Goal: Information Seeking & Learning: Check status

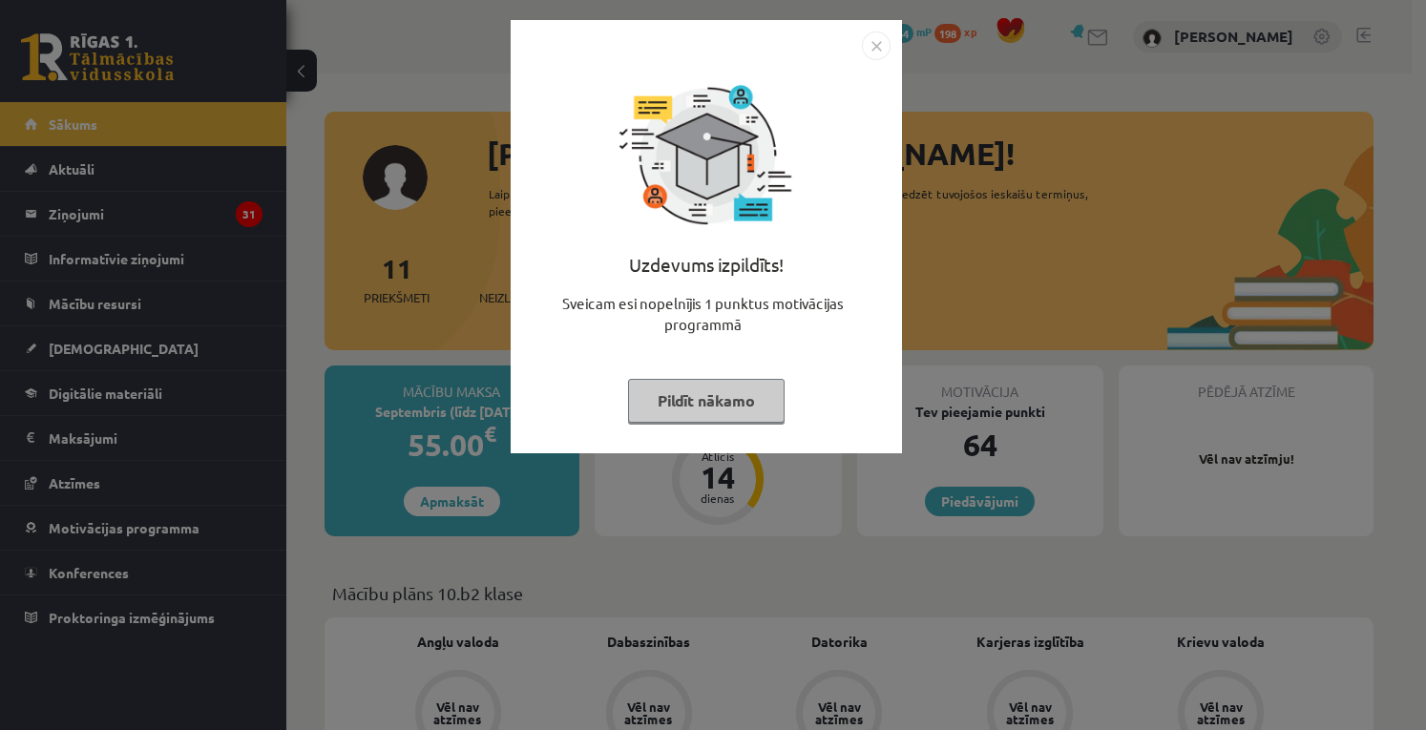
click at [750, 390] on button "Pildīt nākamo" at bounding box center [706, 401] width 157 height 44
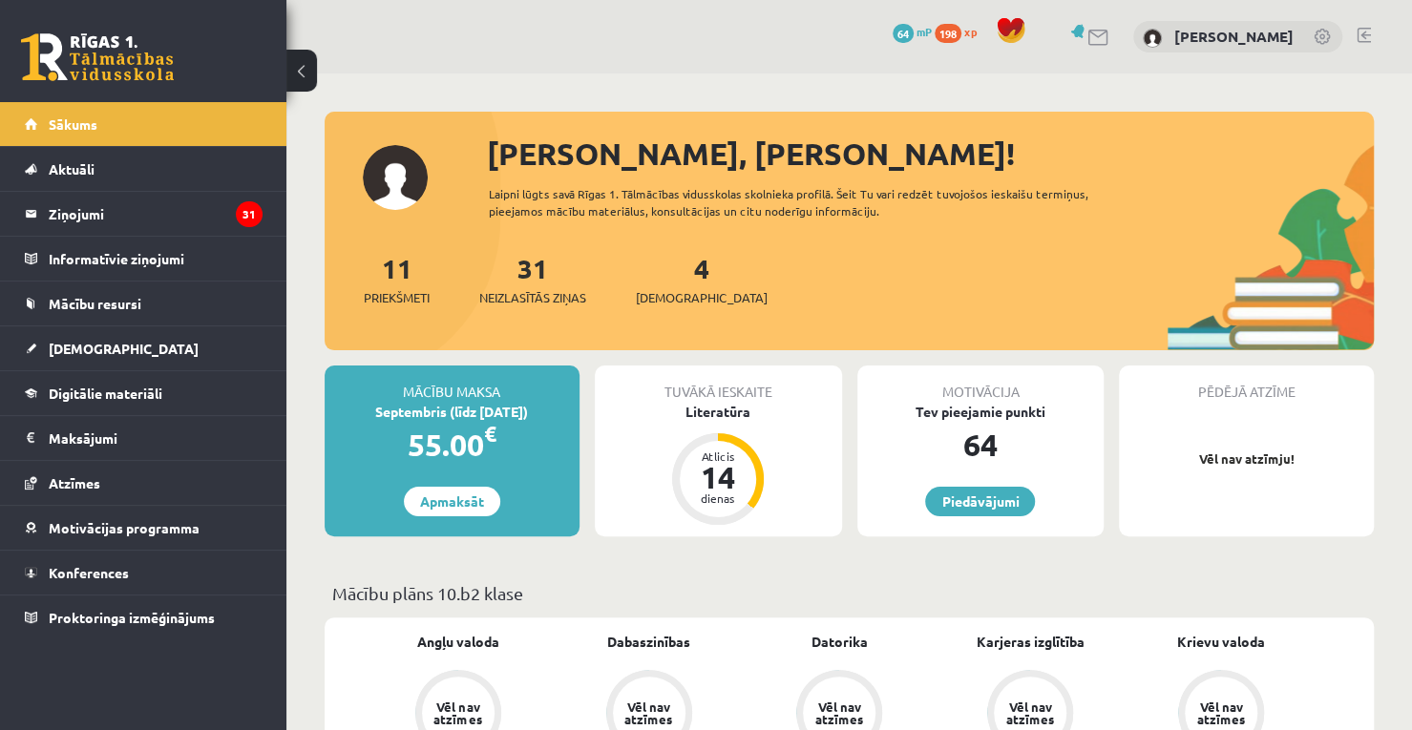
click at [913, 34] on span "64" at bounding box center [902, 33] width 21 height 19
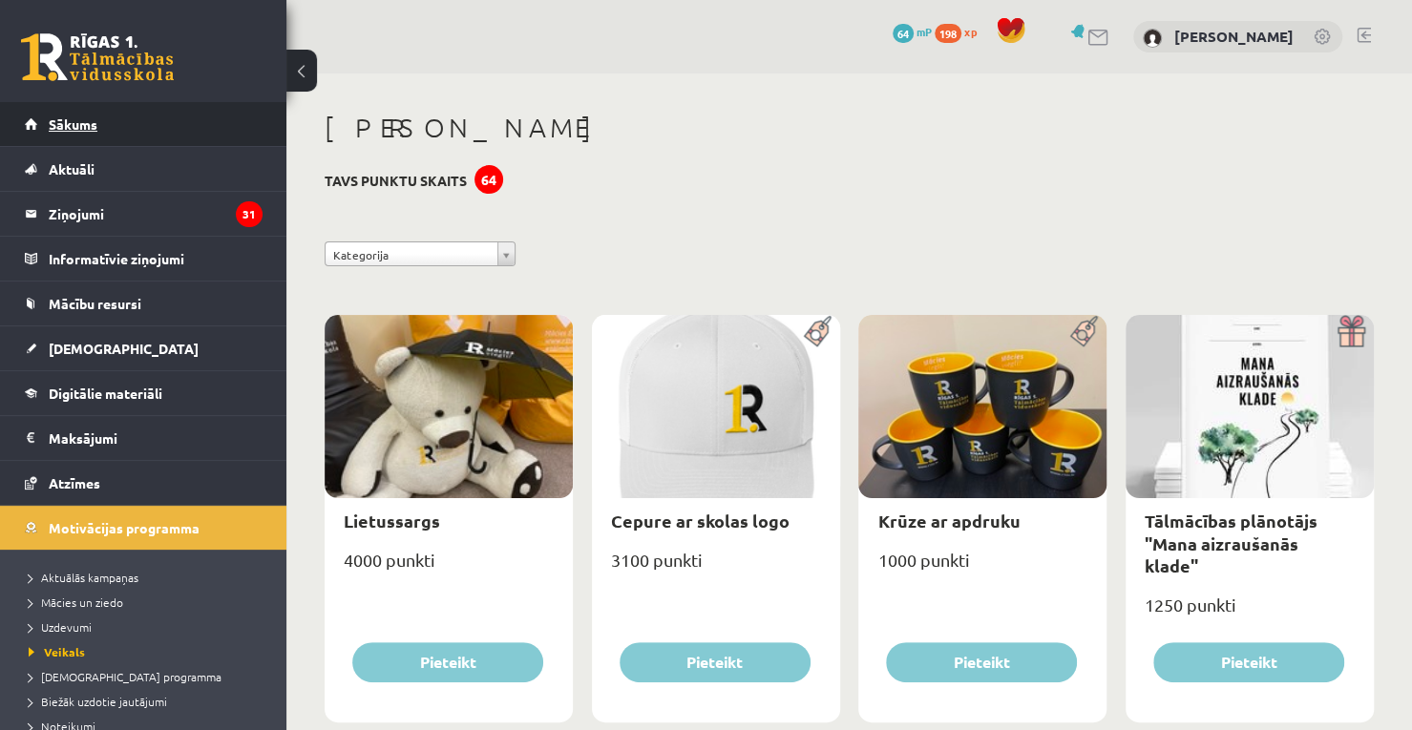
click at [200, 112] on link "Sākums" at bounding box center [144, 124] width 238 height 44
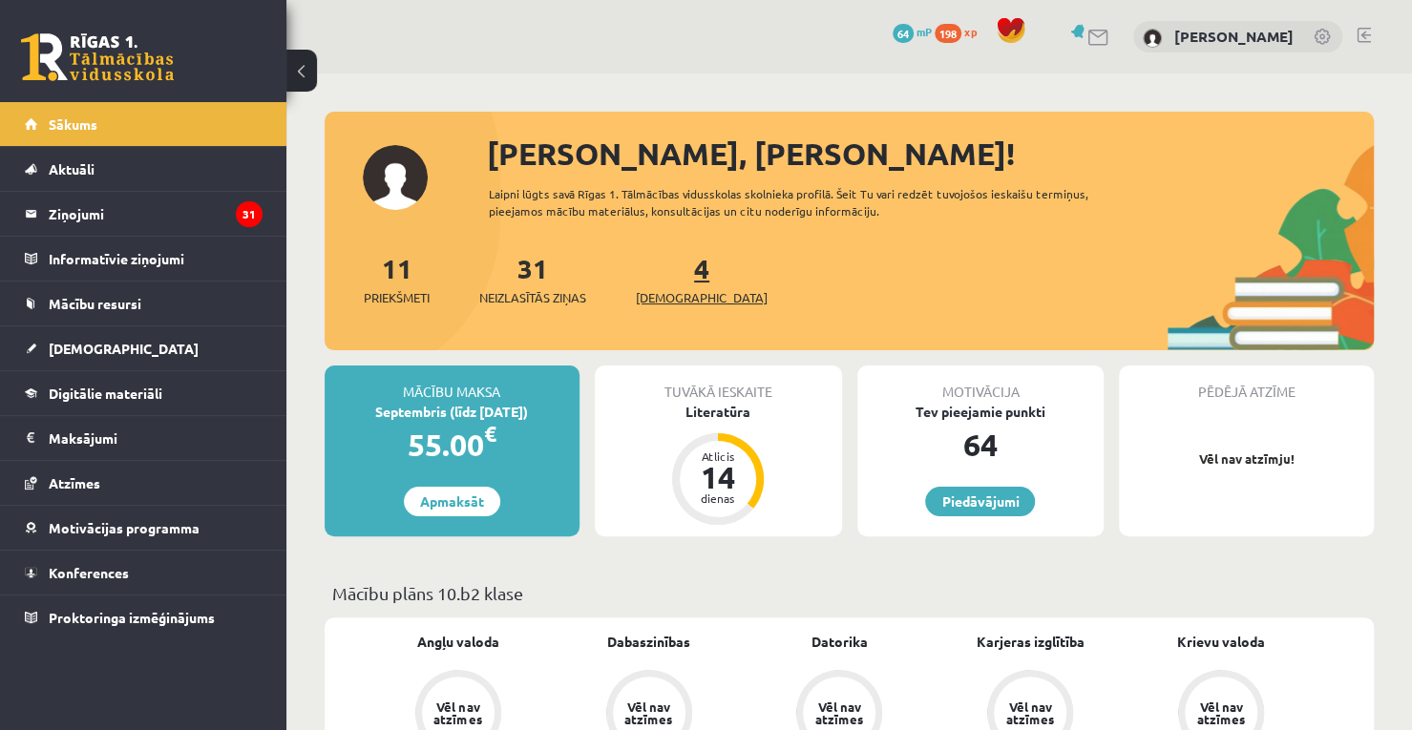
click at [665, 288] on span "[DEMOGRAPHIC_DATA]" at bounding box center [702, 297] width 132 height 19
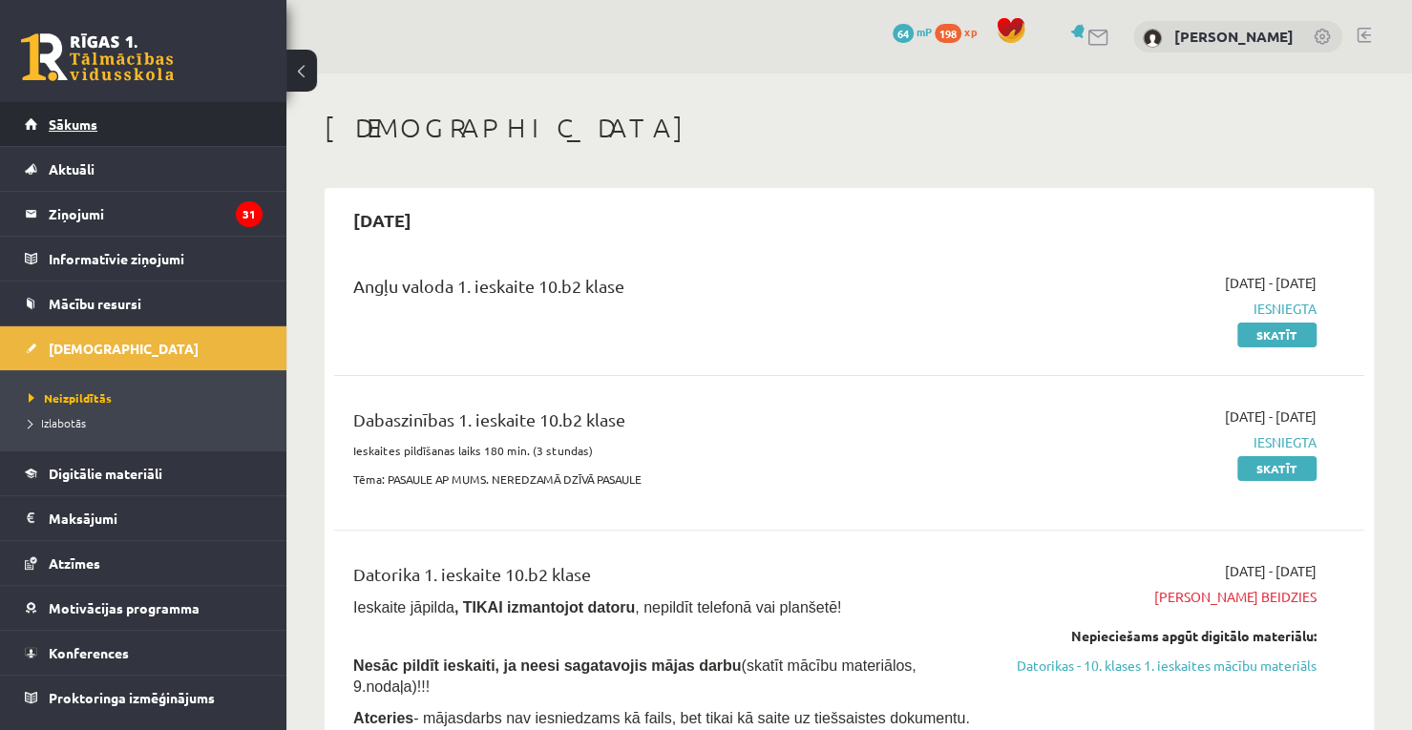
click at [198, 112] on link "Sākums" at bounding box center [144, 124] width 238 height 44
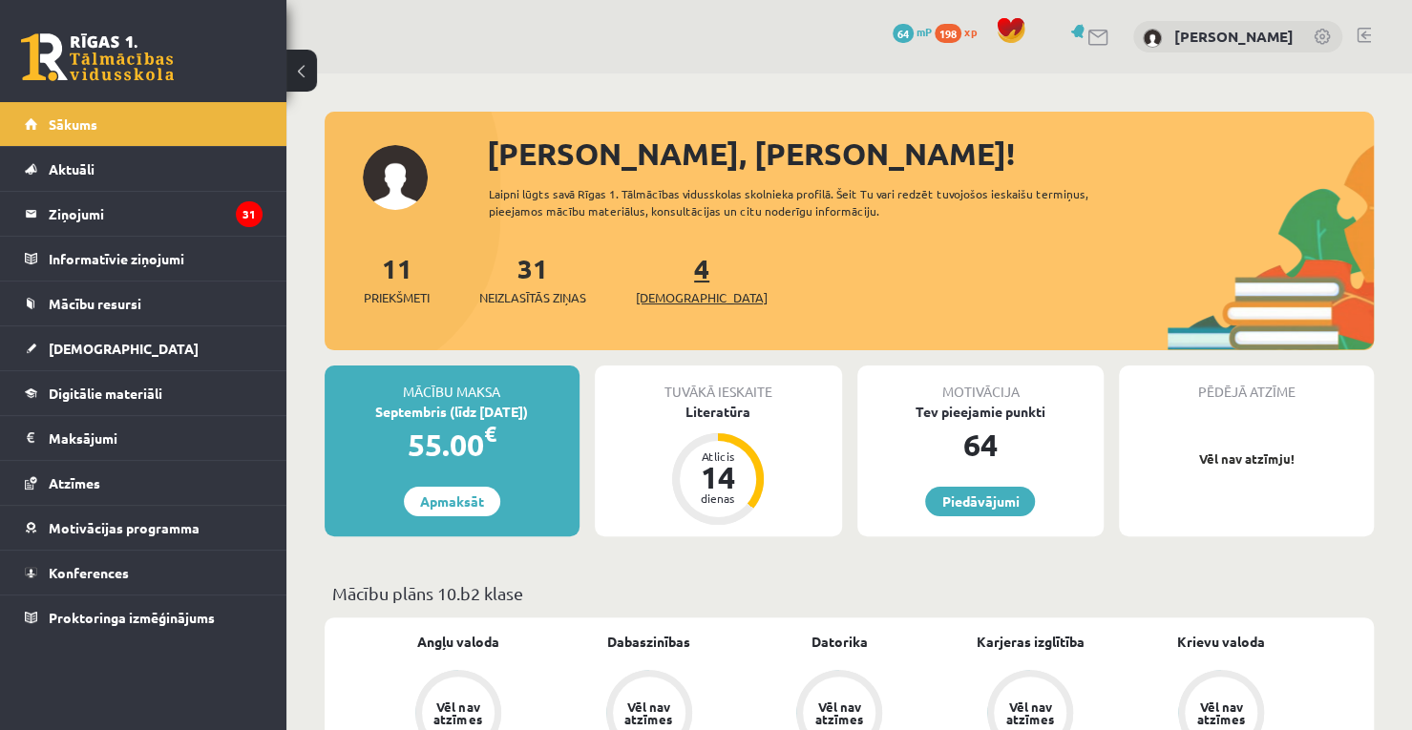
click at [697, 292] on span "[DEMOGRAPHIC_DATA]" at bounding box center [702, 297] width 132 height 19
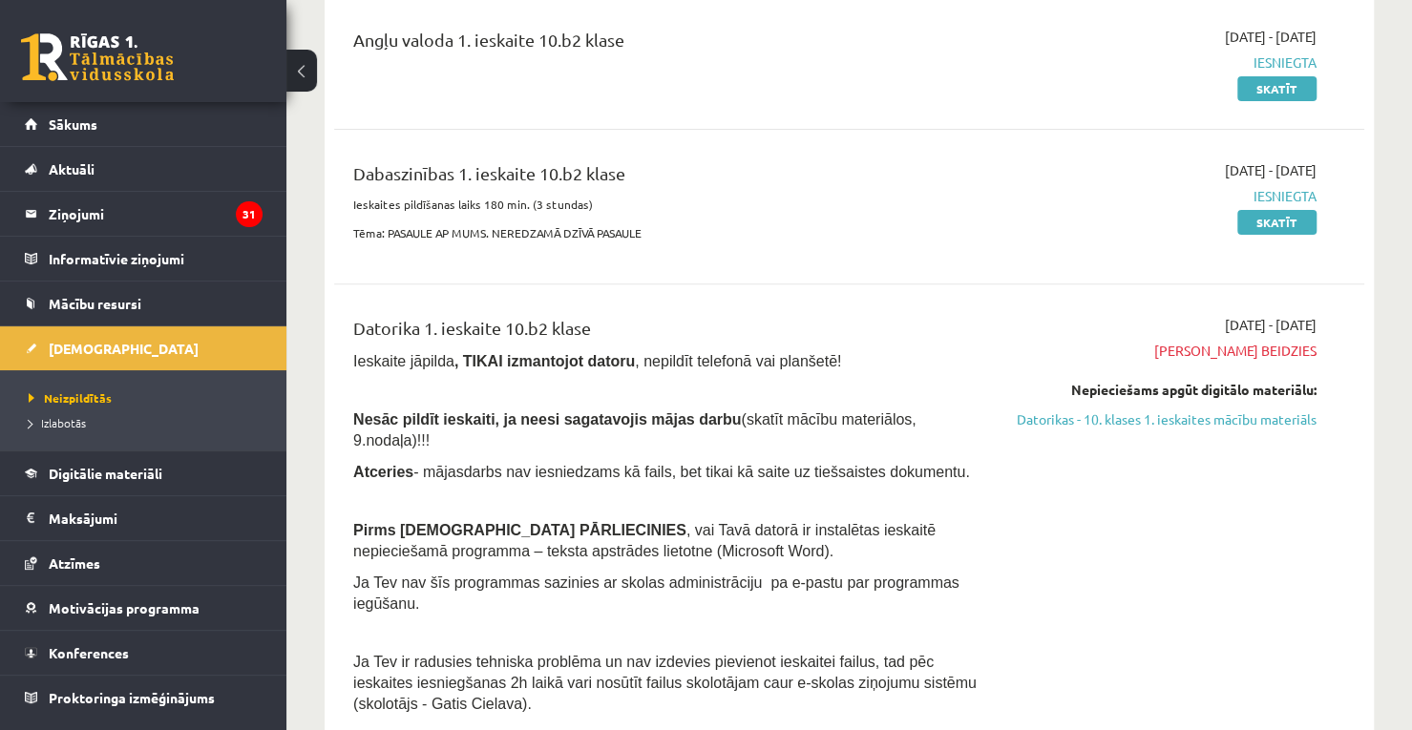
scroll to position [162, 0]
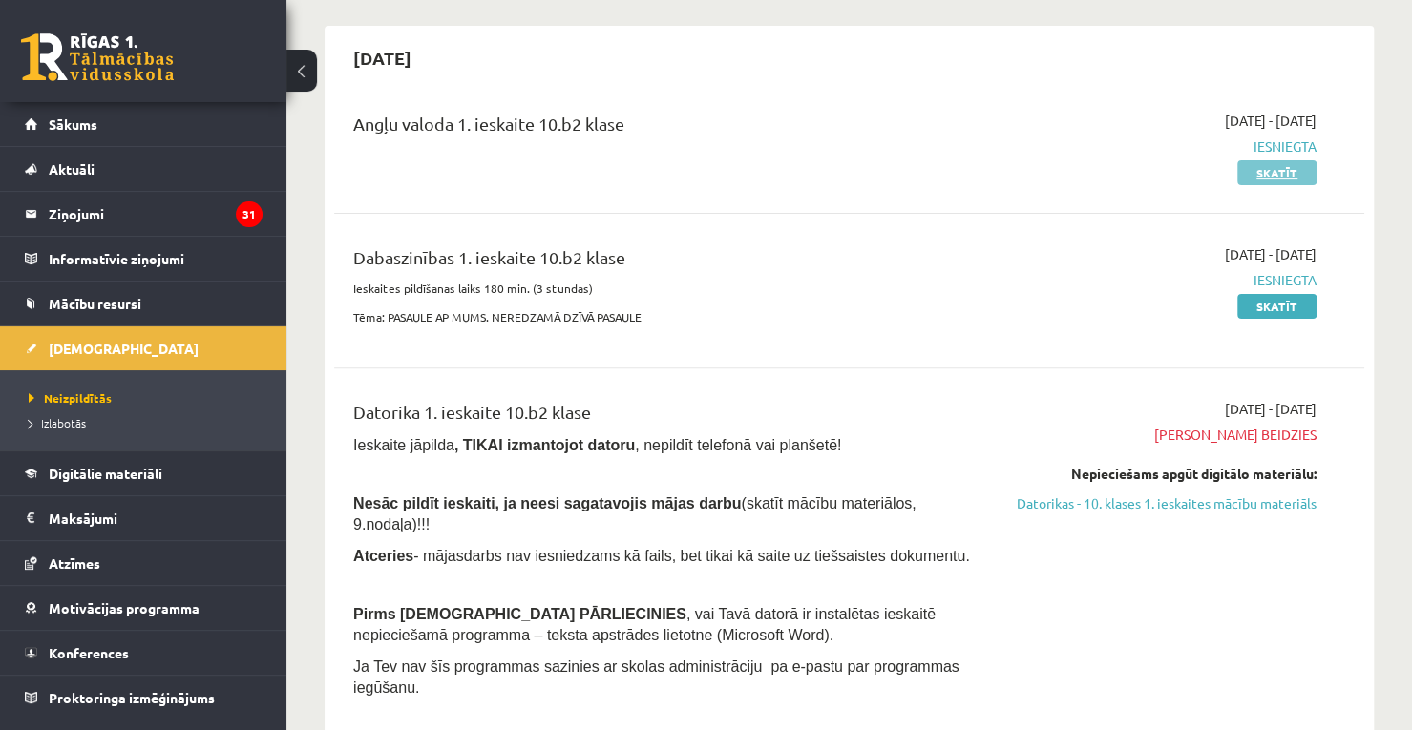
click at [1304, 163] on link "Skatīt" at bounding box center [1276, 172] width 79 height 25
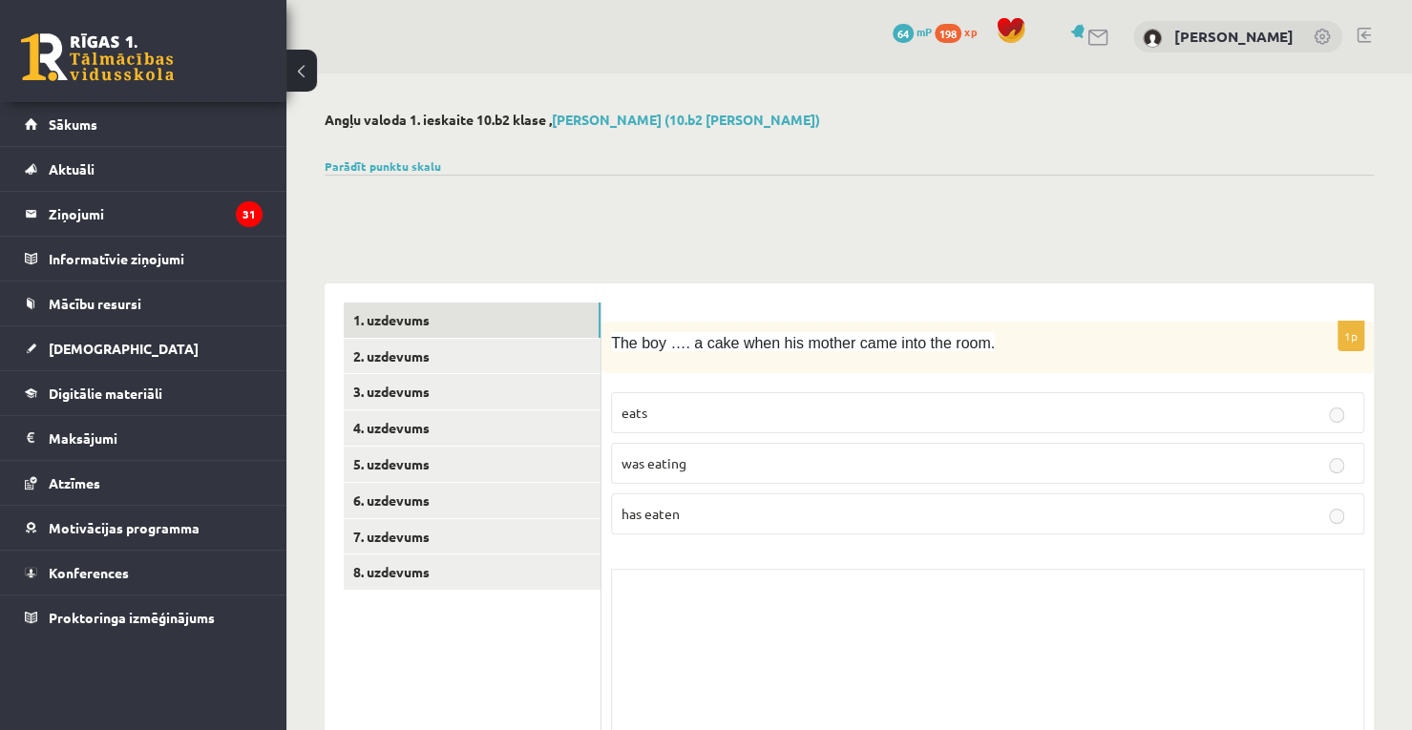
click at [298, 68] on button at bounding box center [301, 71] width 31 height 42
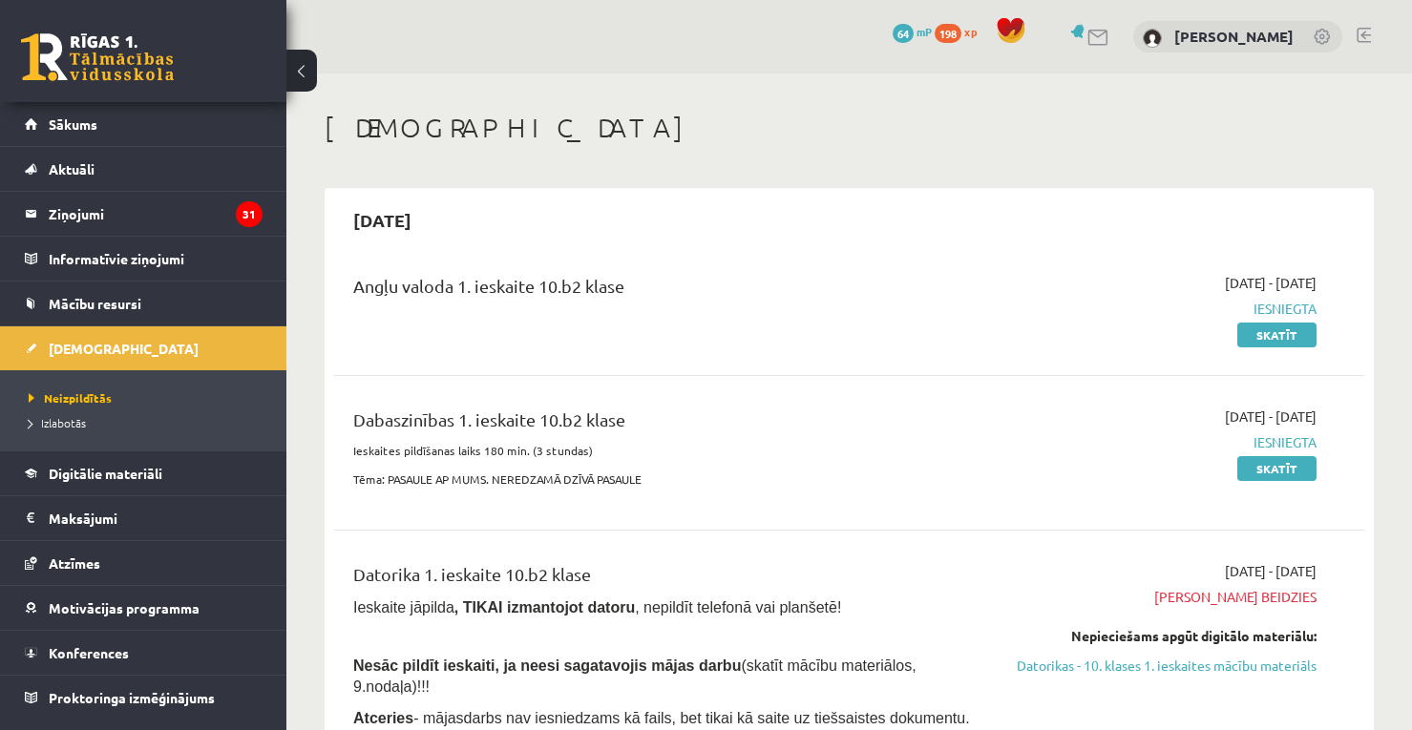
scroll to position [162, 0]
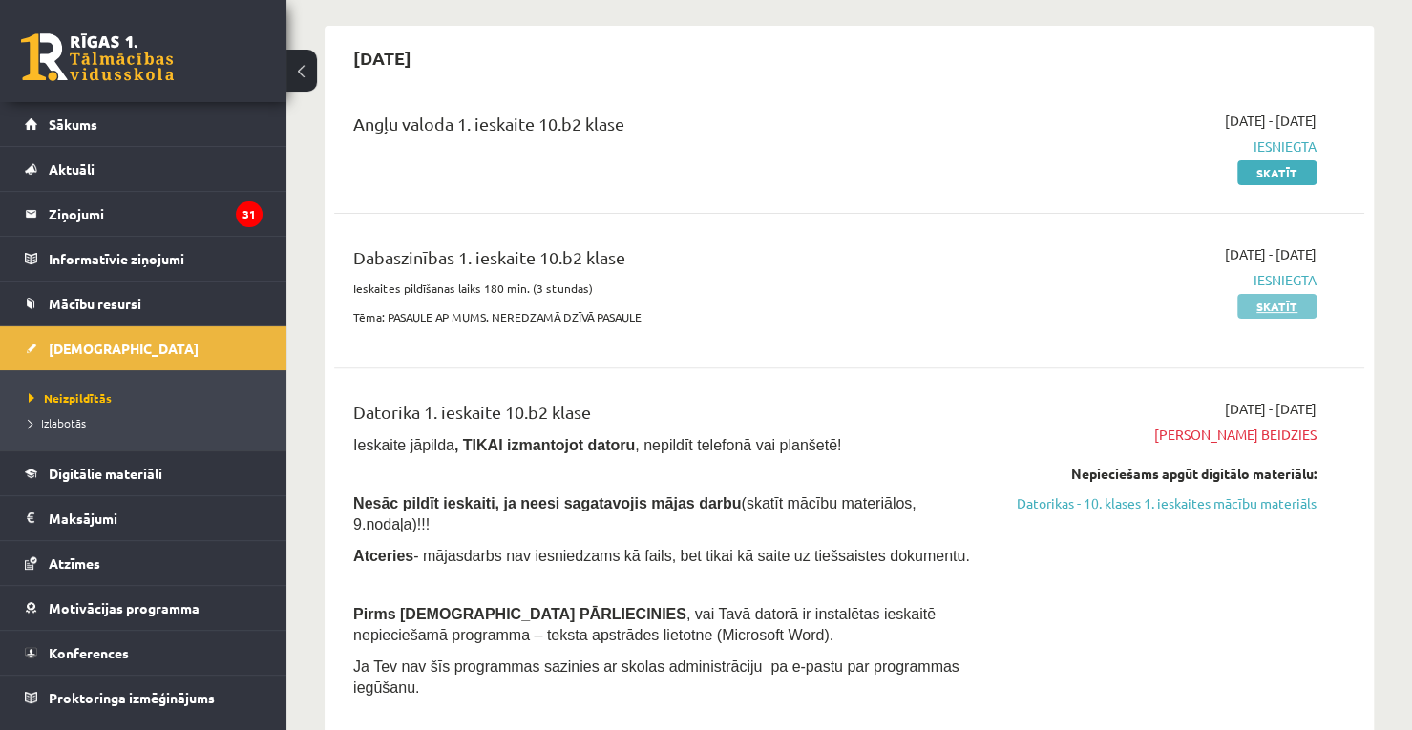
click at [1252, 304] on link "Skatīt" at bounding box center [1276, 306] width 79 height 25
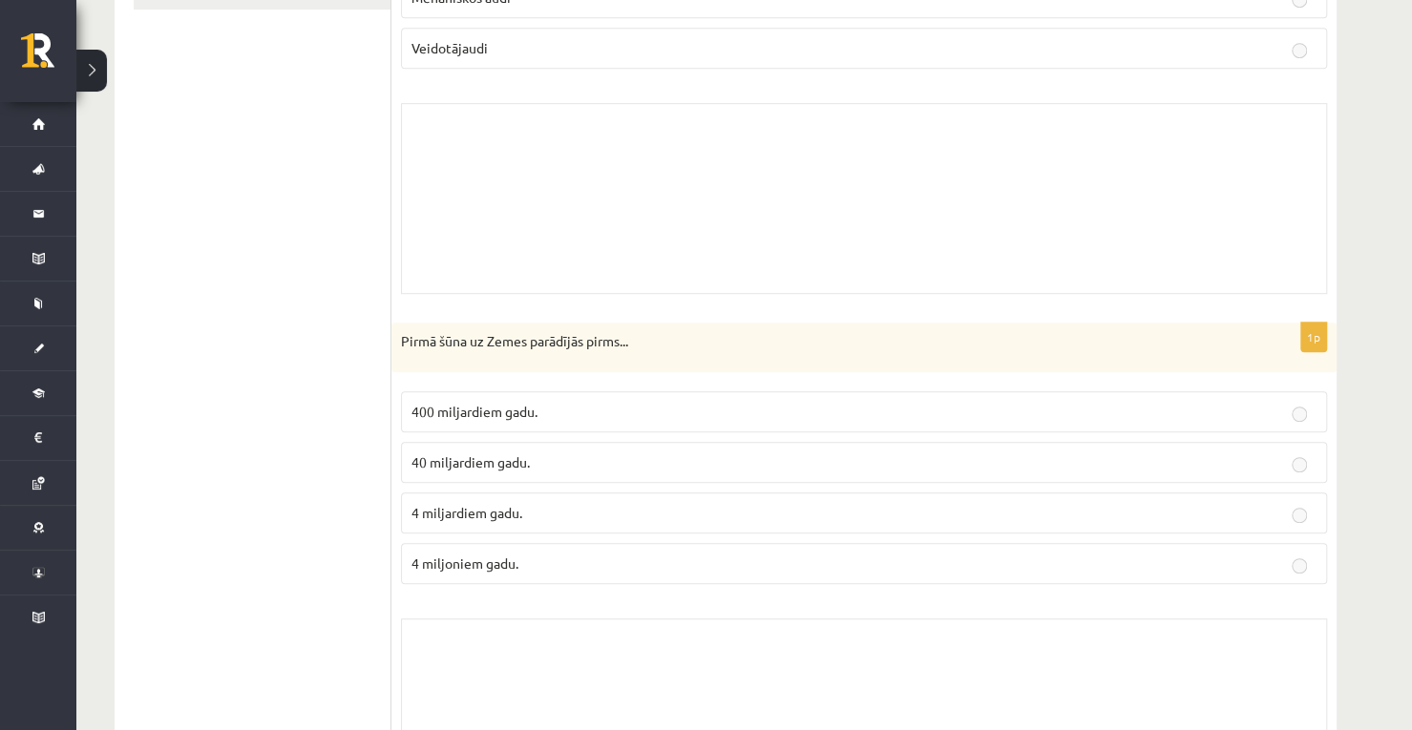
scroll to position [954, 0]
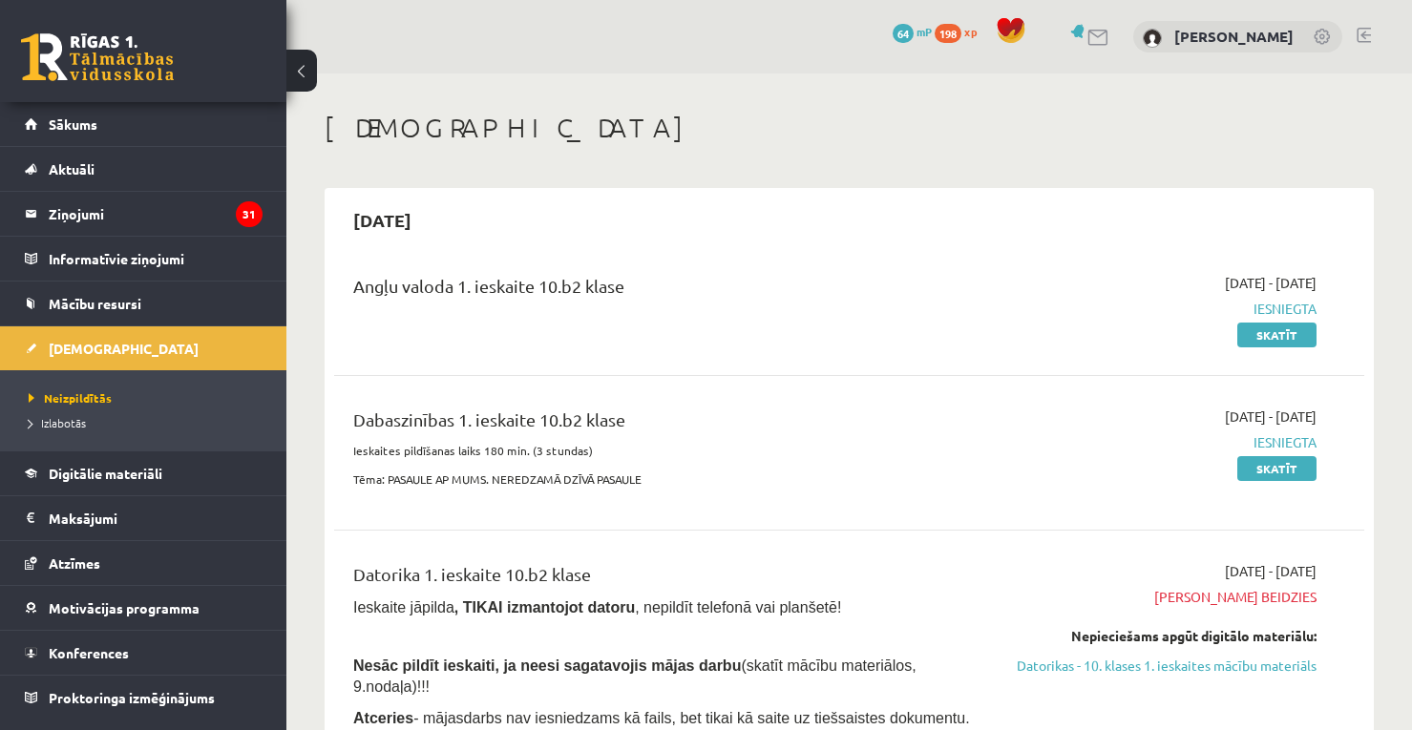
scroll to position [162, 0]
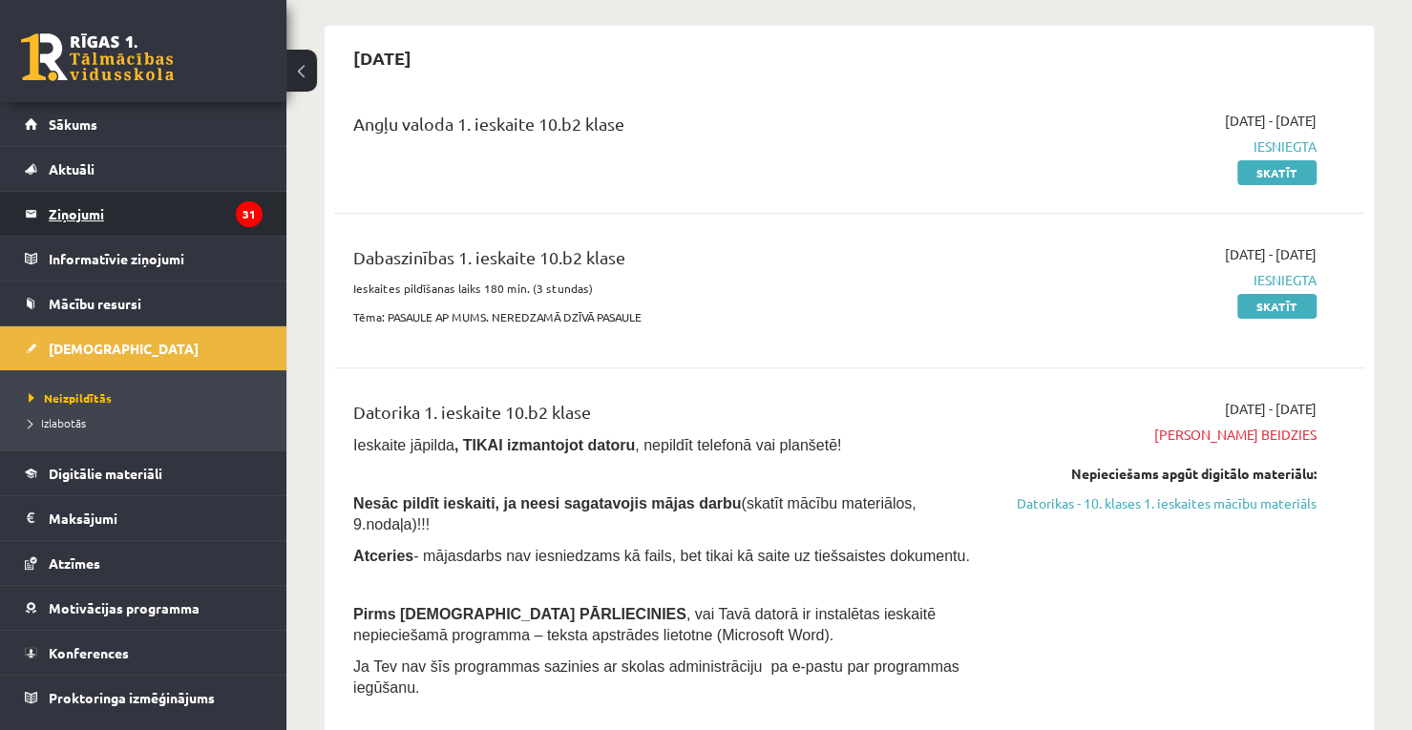
click at [224, 207] on legend "Ziņojumi 31" at bounding box center [156, 214] width 214 height 44
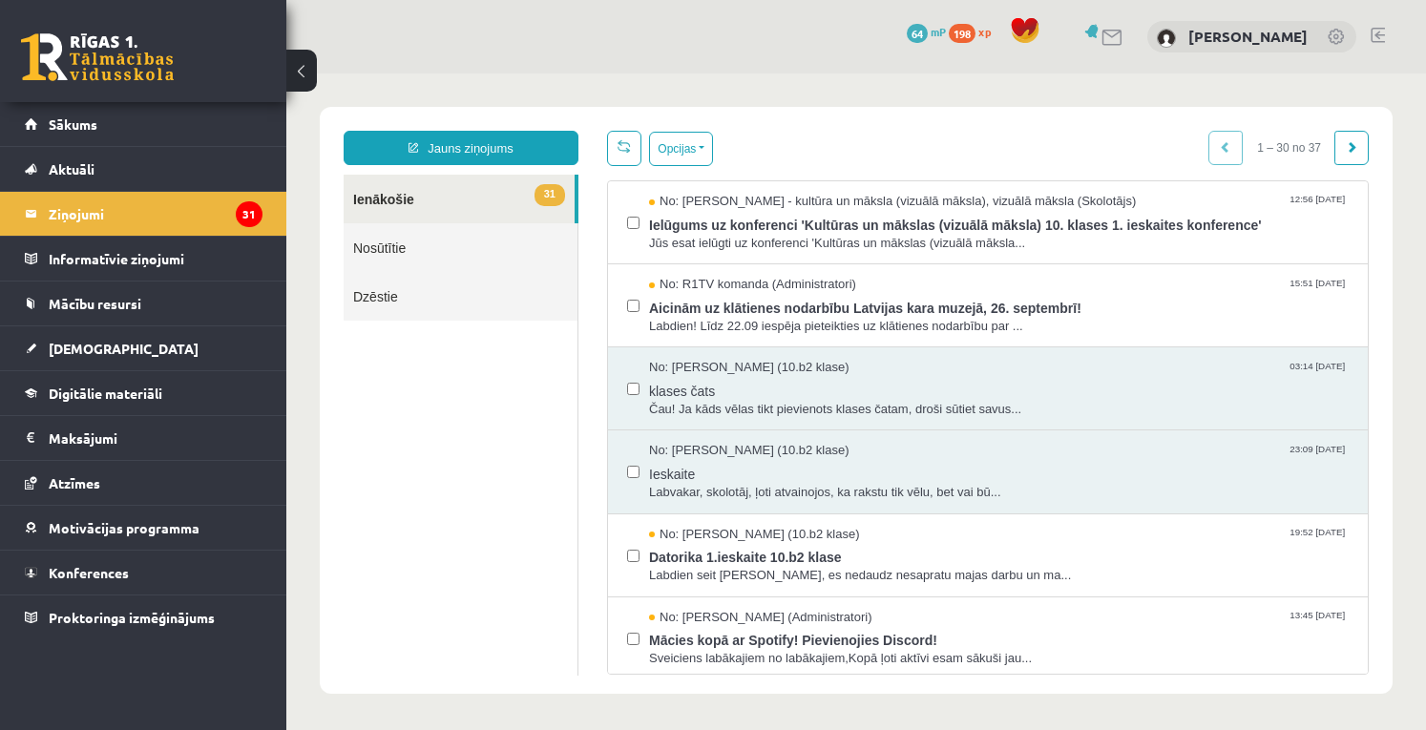
click at [690, 206] on span "No: Ilze Kolka - kultūra un māksla (vizuālā māksla), vizuālā māksla (Skolotājs)" at bounding box center [892, 202] width 487 height 18
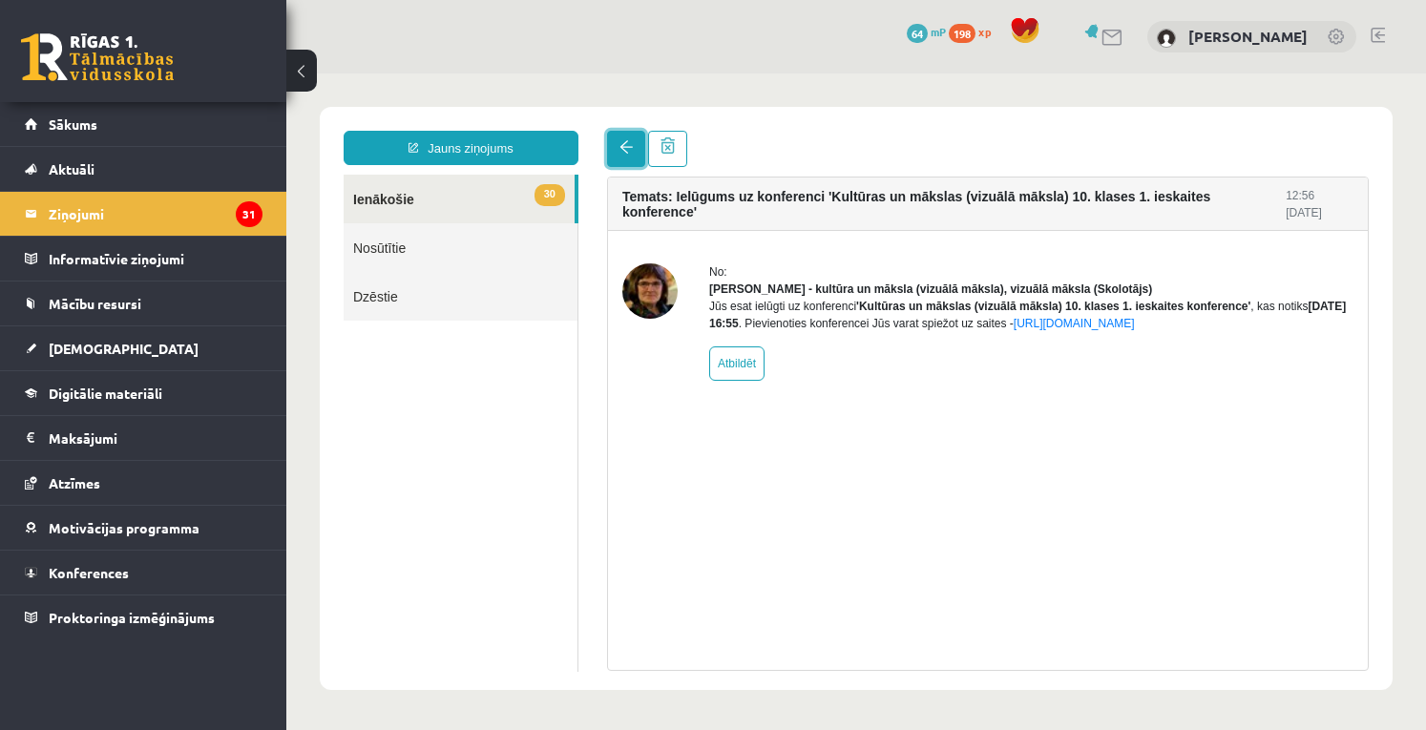
click at [632, 140] on link at bounding box center [626, 149] width 38 height 36
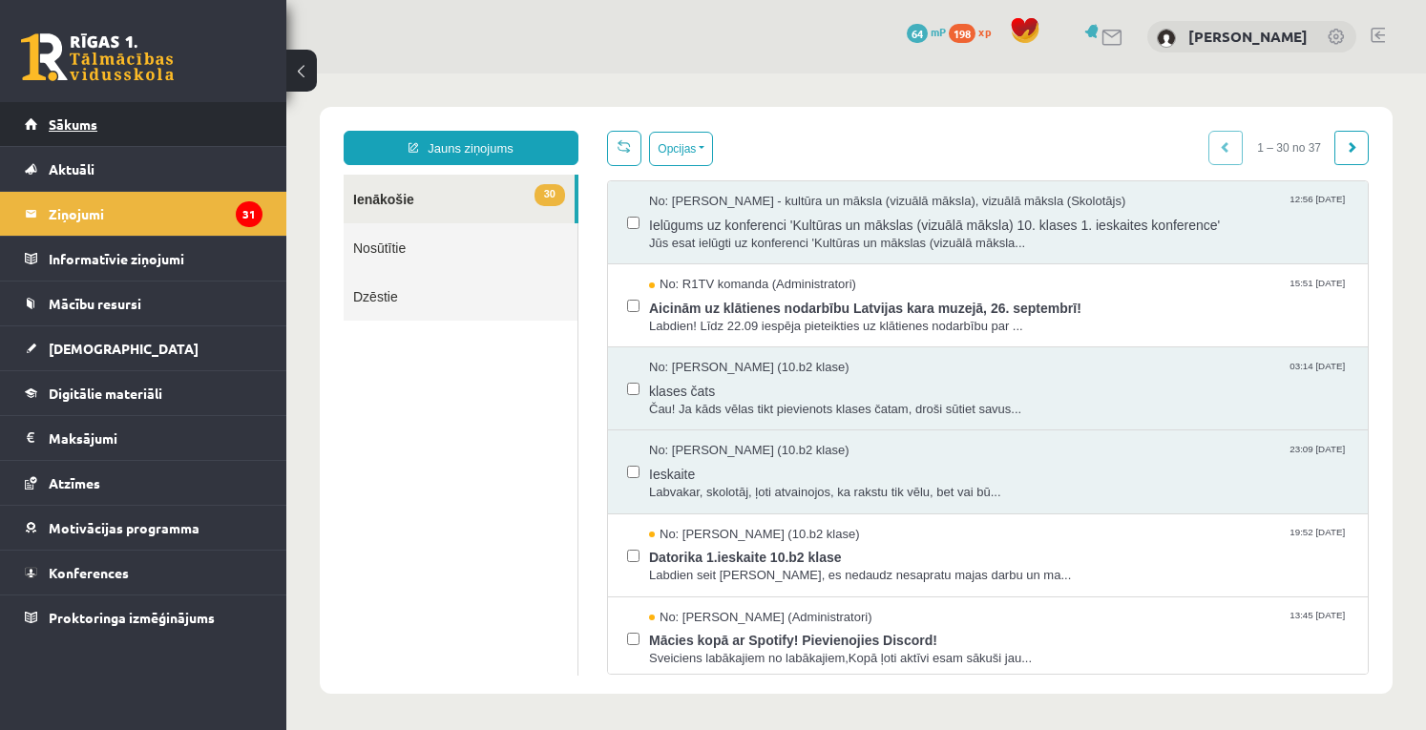
click at [160, 132] on link "Sākums" at bounding box center [144, 124] width 238 height 44
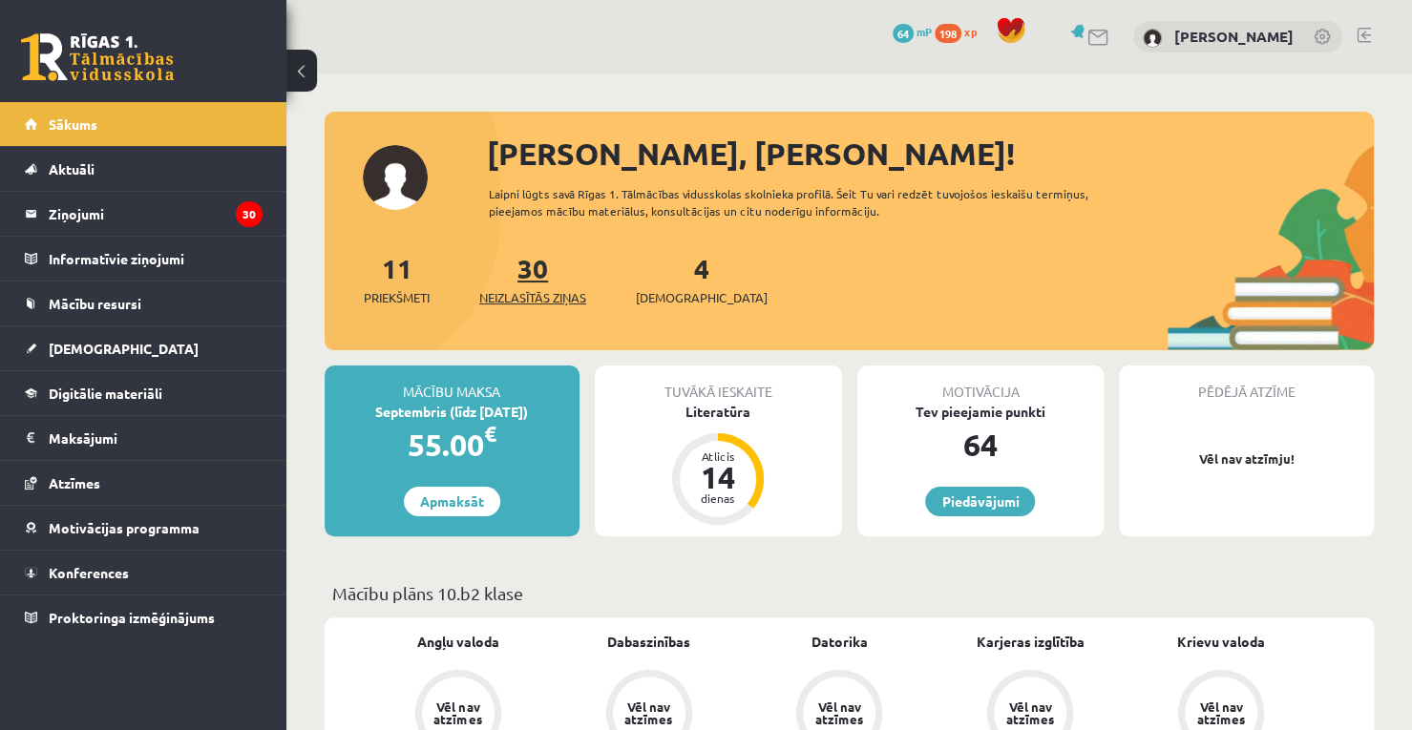
click at [544, 297] on span "Neizlasītās ziņas" at bounding box center [532, 297] width 107 height 19
